Goal: Task Accomplishment & Management: Complete application form

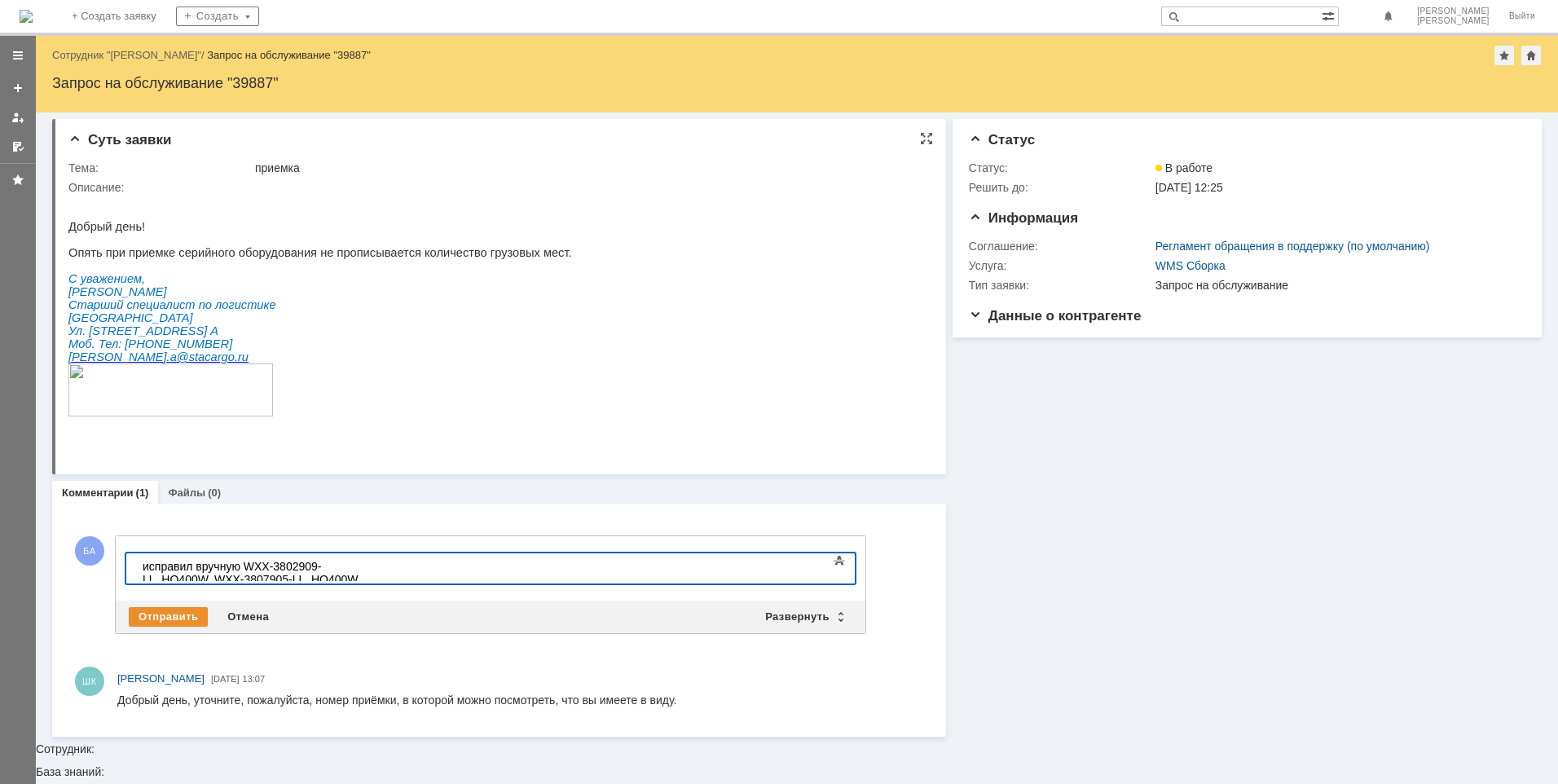
scroll to position [345, 12]
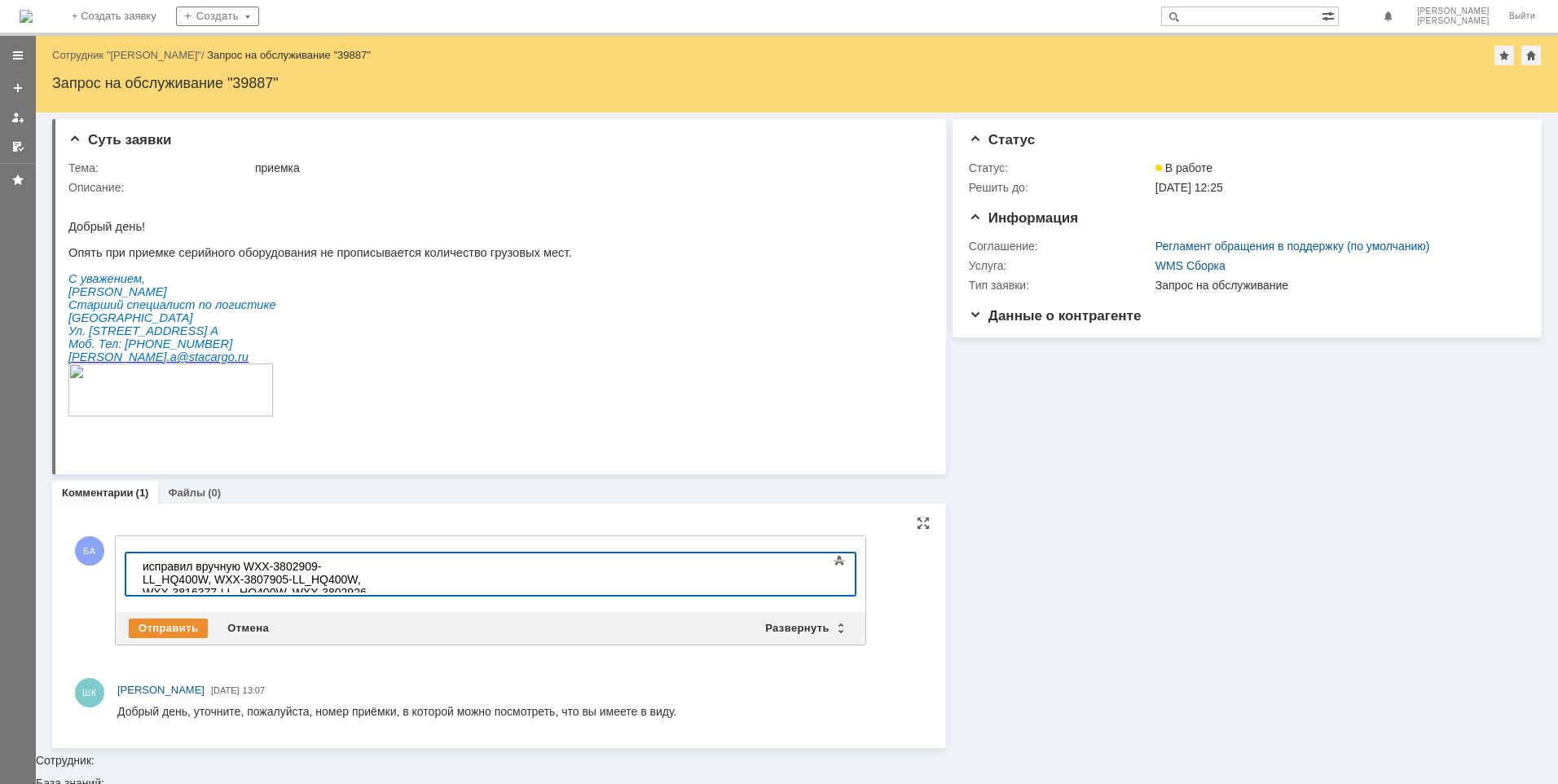
click at [191, 565] on div "исправил вручную WXX-3802909-LL_HQ400W, WXX-3807905-LL_HQ400W, WXX-3816377-LL_H…" at bounding box center [259, 586] width 232 height 52
drag, startPoint x: 247, startPoint y: 567, endPoint x: 248, endPoint y: 589, distance: 22.0
click at [248, 567] on div "исправлял вручную WXX-3802909-LL_HQ400W, WXX-3807905-LL_HQ400W, WXX-3816377-LL_…" at bounding box center [259, 586] width 232 height 52
drag, startPoint x: 198, startPoint y: 565, endPoint x: 145, endPoint y: 565, distance: 53.0
click at [145, 565] on div "исправлял вручную иначе не давало закрыть приемку. WXX-3802909-LL_HQ400W, WXX-3…" at bounding box center [259, 593] width 232 height 65
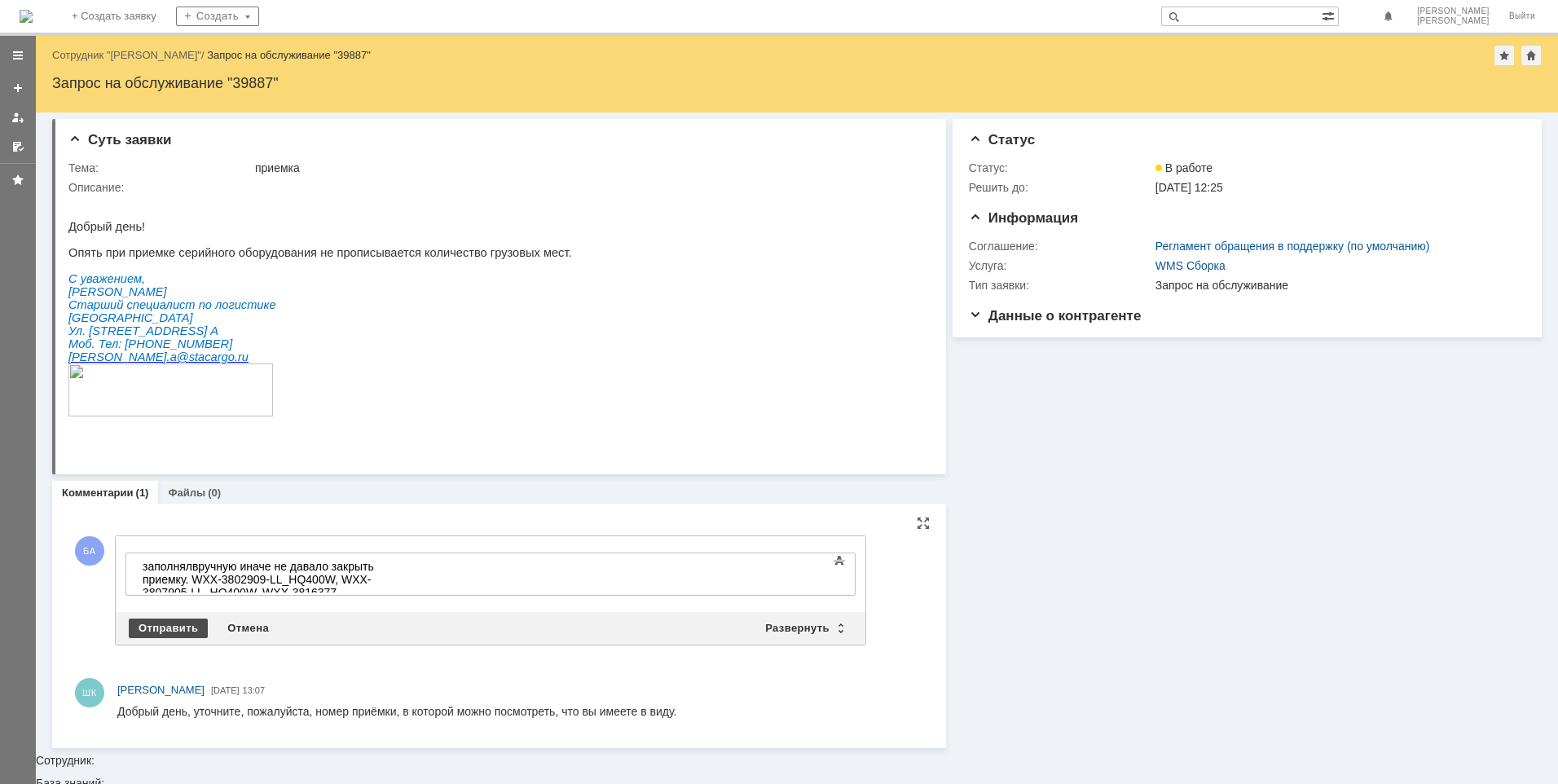
click at [159, 621] on div "Отправить" at bounding box center [168, 628] width 79 height 19
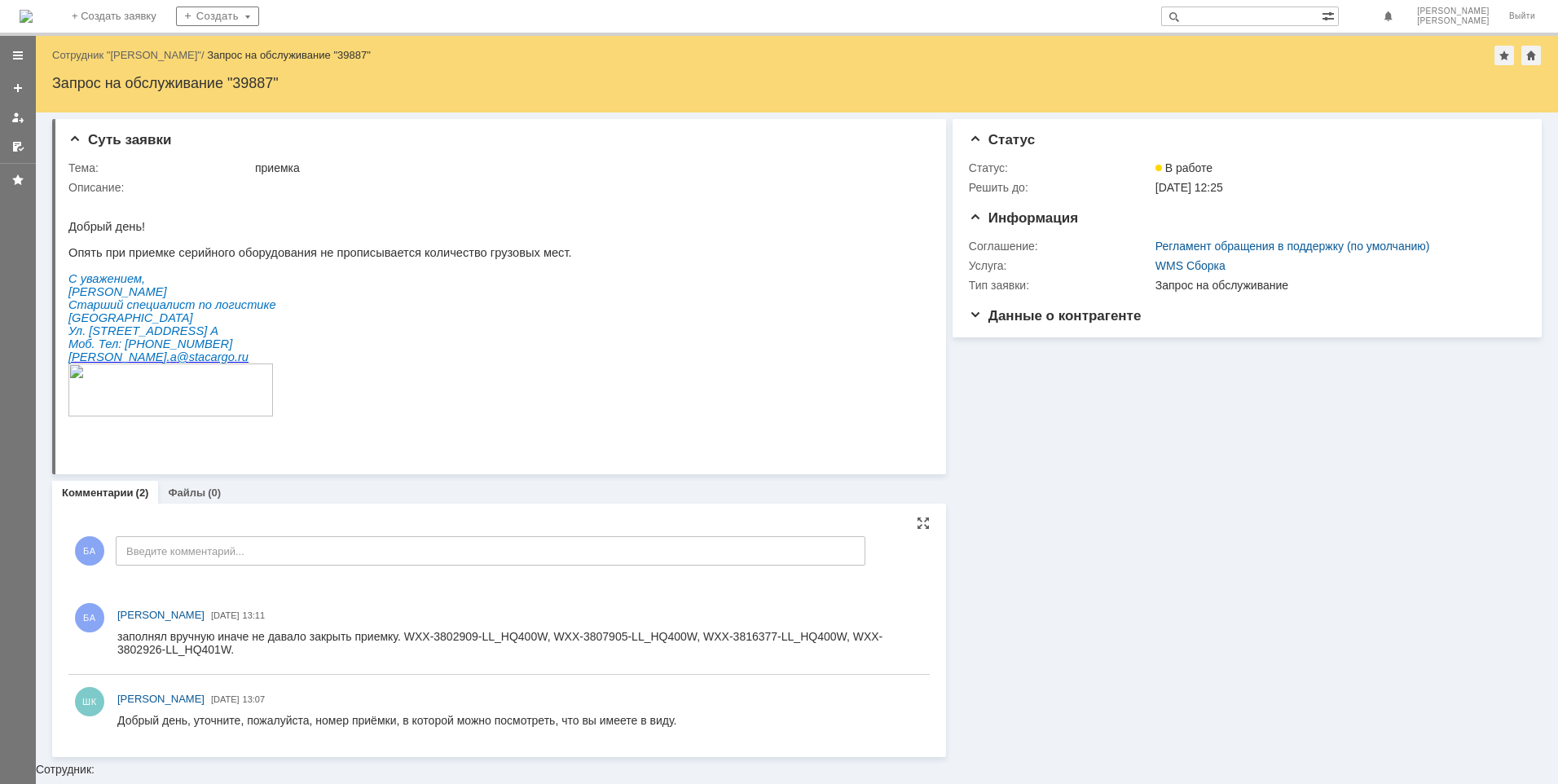
scroll to position [0, 0]
click at [437, 635] on div "заполнял вручную иначе не давало закрыть приемку. WXX-3802909-LL_HQ400W, WXX-38…" at bounding box center [520, 642] width 805 height 26
click at [394, 642] on div "заполнял вручную иначе не давало закрыть приемку. WXX-3802909-LL_HQ400W, WXX-38…" at bounding box center [520, 642] width 805 height 26
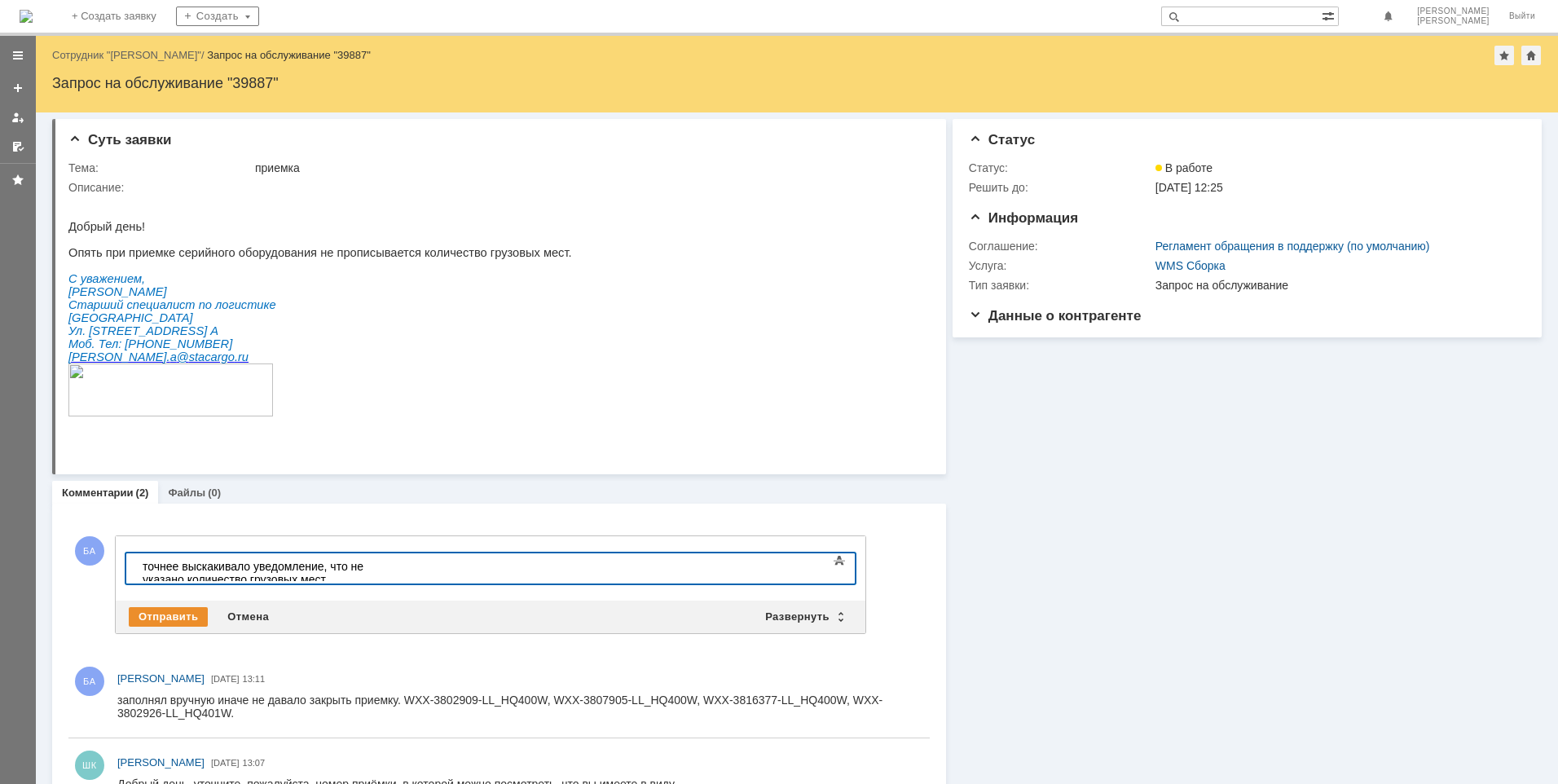
click at [374, 565] on div "точнее выскакивало уведомление, что не указано количество грузовых мест" at bounding box center [259, 572] width 232 height 26
click at [172, 616] on div "Отправить" at bounding box center [168, 616] width 79 height 19
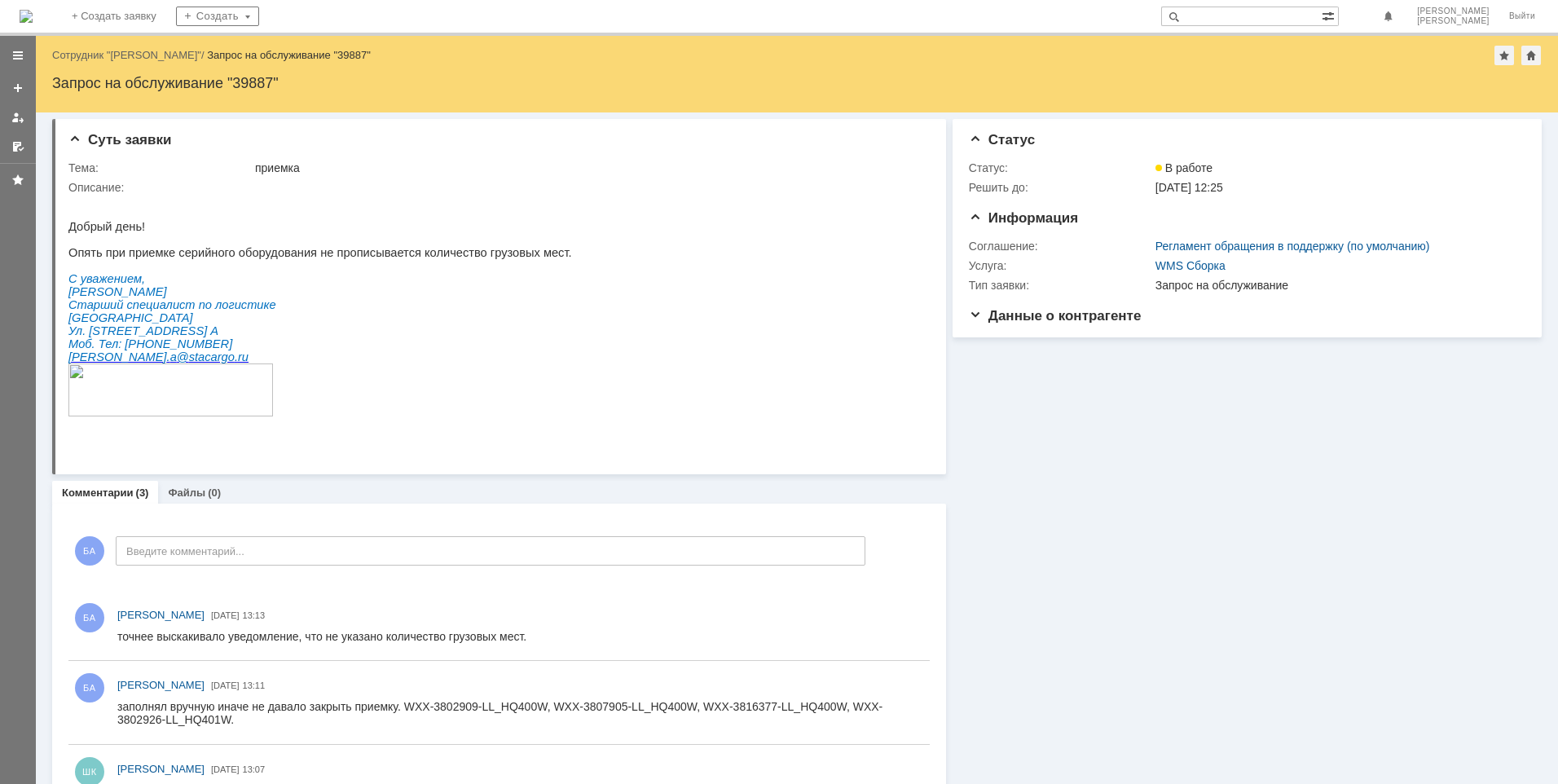
click at [317, 704] on div "заполнял вручную иначе не давало закрыть приемку. WXX-3802909-LL_HQ400W, WXX-38…" at bounding box center [516, 713] width 797 height 26
drag, startPoint x: 254, startPoint y: 707, endPoint x: 395, endPoint y: 702, distance: 141.1
click at [395, 702] on div "заполнял вручную иначе не давало закрыть приемку. WXX-3802909-LL_HQ400W, WXX-38…" at bounding box center [516, 713] width 797 height 26
drag, startPoint x: 395, startPoint y: 702, endPoint x: 695, endPoint y: 727, distance: 301.0
click at [695, 726] on div "заполнял вручную иначе не давало закрыть приемку. WXX-3802909-LL_HQ400W, WXX-38…" at bounding box center [516, 713] width 797 height 26
